Goal: Information Seeking & Learning: Learn about a topic

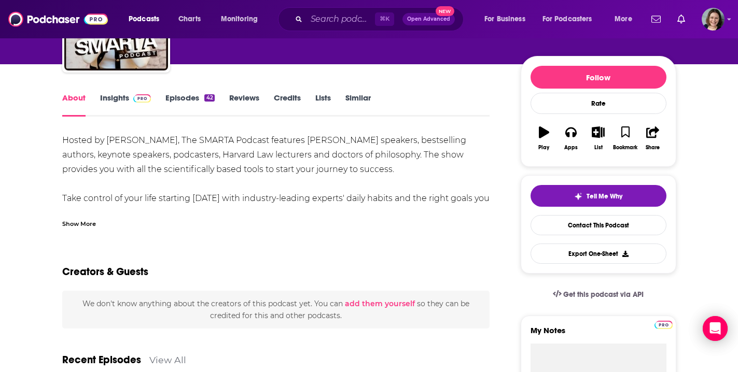
scroll to position [114, 0]
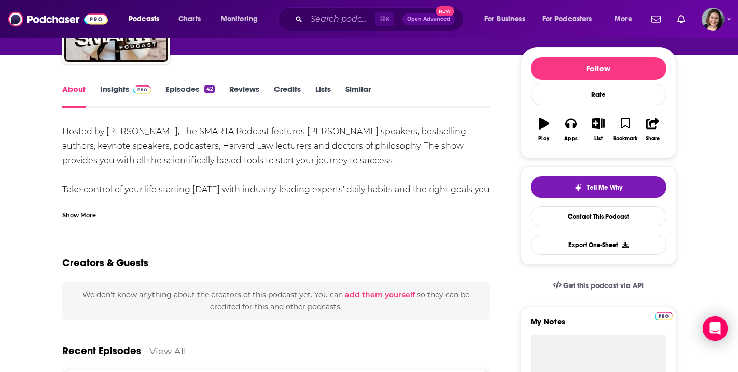
click at [73, 210] on div "Show More" at bounding box center [79, 215] width 34 height 10
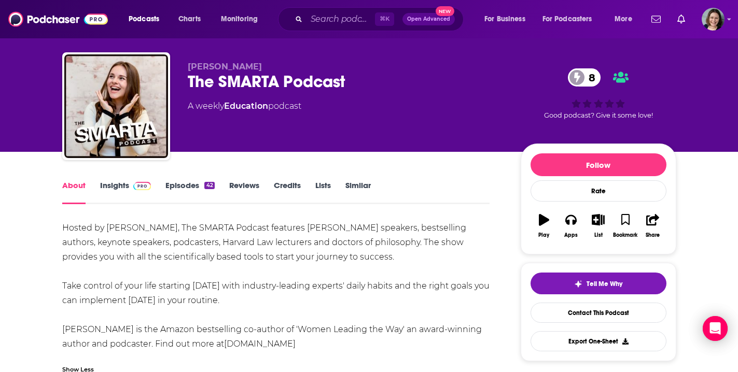
scroll to position [0, 0]
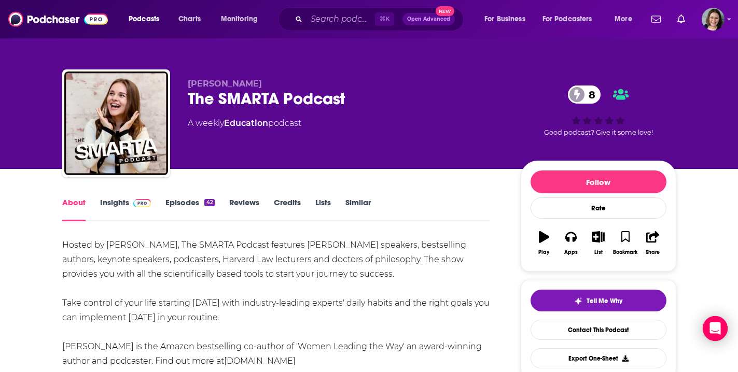
click at [177, 201] on link "Episodes 42" at bounding box center [189, 210] width 49 height 24
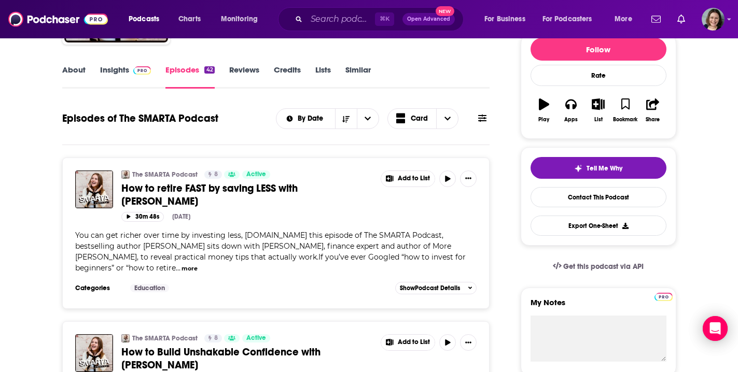
scroll to position [138, 0]
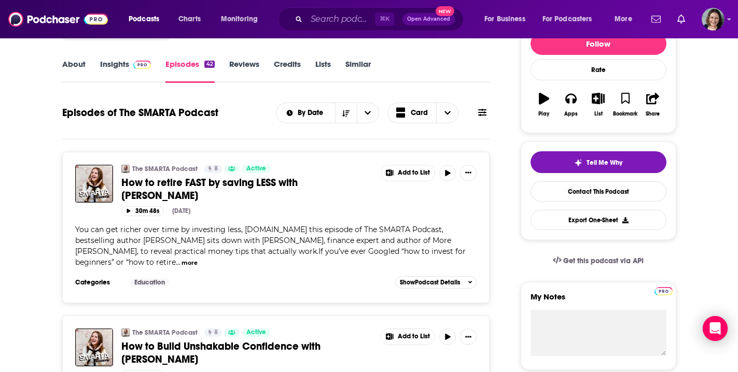
click at [471, 173] on icon "Show More Button" at bounding box center [468, 173] width 6 height 6
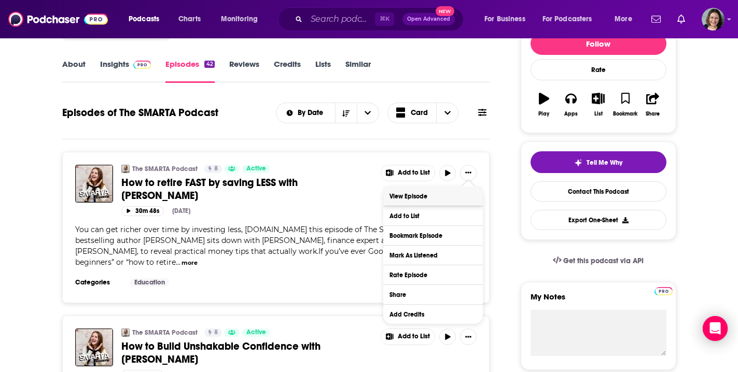
click at [429, 199] on link "View Episode" at bounding box center [433, 196] width 100 height 19
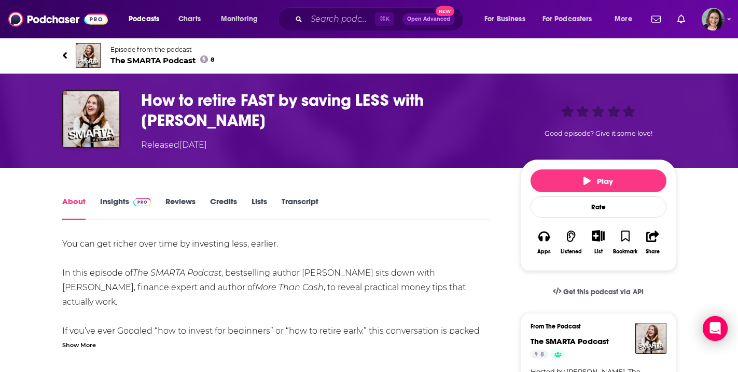
click at [296, 204] on link "Transcript" at bounding box center [300, 209] width 37 height 24
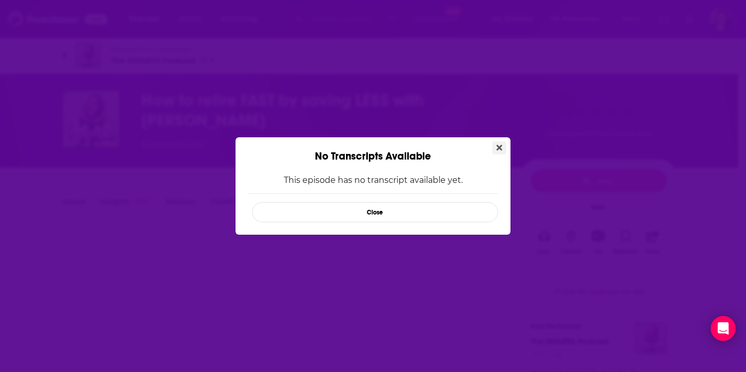
click at [503, 145] on button "Close" at bounding box center [499, 148] width 14 height 13
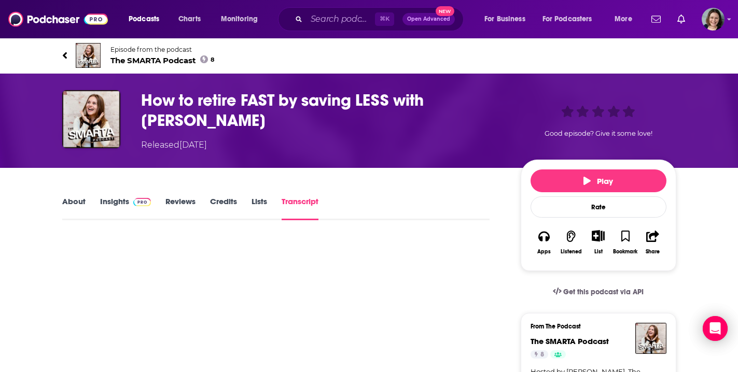
click at [76, 201] on link "About" at bounding box center [73, 209] width 23 height 24
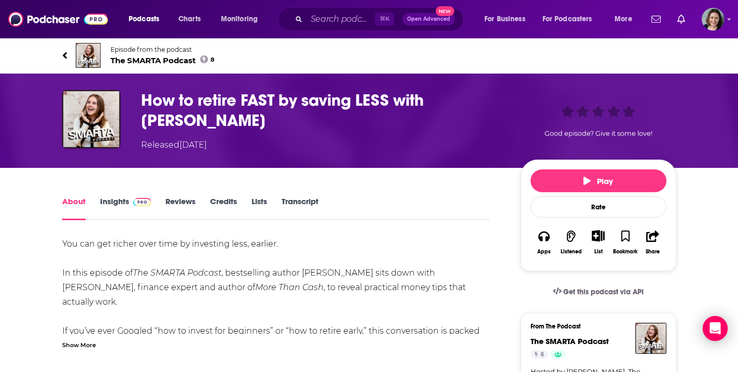
click at [649, 240] on icon "button" at bounding box center [652, 236] width 13 height 11
click at [732, 165] on div "How to retire FAST by saving LESS with [PERSON_NAME] Released [DATE] Good episo…" at bounding box center [369, 121] width 738 height 94
